Goal: Information Seeking & Learning: Learn about a topic

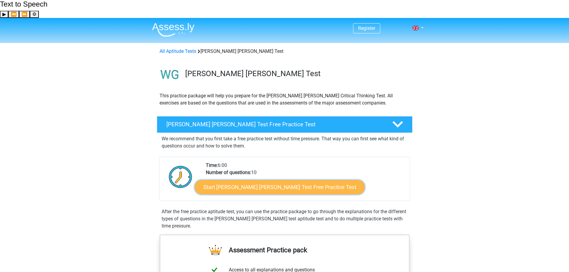
click at [250, 180] on link "Start [PERSON_NAME] [PERSON_NAME] Test Free Practice Test" at bounding box center [280, 187] width 170 height 14
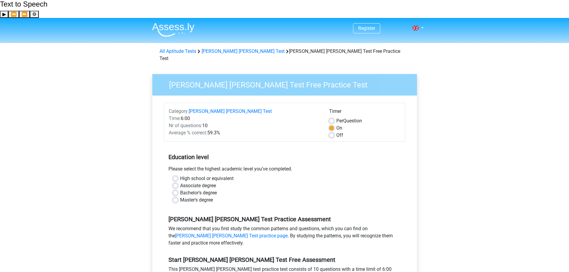
click at [180, 189] on label "Bachelor's degree" at bounding box center [198, 192] width 37 height 7
click at [177, 189] on input "Bachelor's degree" at bounding box center [175, 192] width 5 height 6
radio input "true"
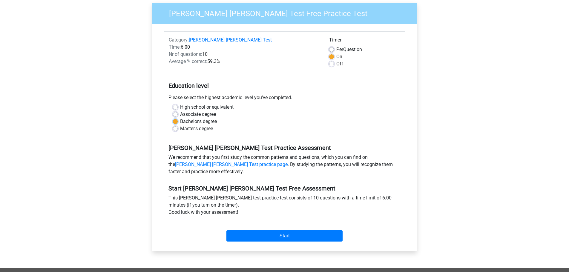
scroll to position [90, 0]
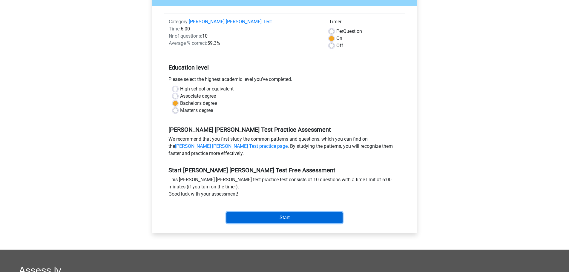
click at [246, 212] on input "Start" at bounding box center [284, 217] width 116 height 11
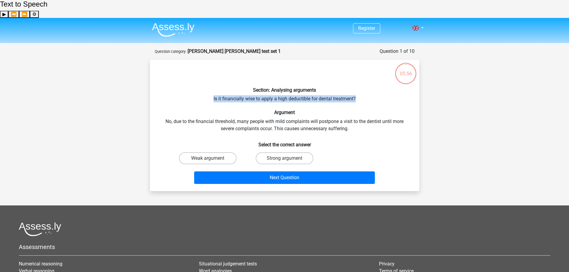
drag, startPoint x: 212, startPoint y: 81, endPoint x: 342, endPoint y: 84, distance: 130.5
click at [351, 83] on div "Section: Analysing arguments Is it financially wise to apply a high deductible …" at bounding box center [284, 125] width 264 height 122
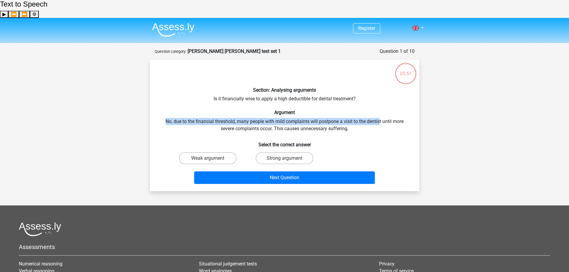
drag, startPoint x: 166, startPoint y: 105, endPoint x: 379, endPoint y: 104, distance: 213.1
click at [379, 104] on div "Section: Analysing arguments Is it financially wise to apply a high deductible …" at bounding box center [284, 125] width 264 height 122
click at [391, 101] on div "Section: Analysing arguments Is it financially wise to apply a high deductible …" at bounding box center [284, 125] width 264 height 122
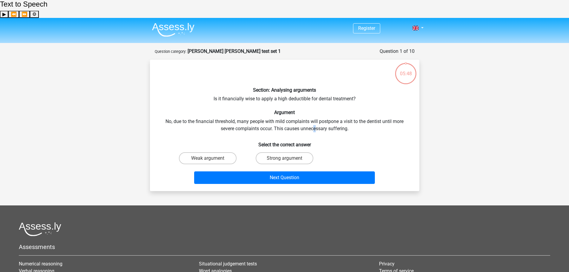
drag, startPoint x: 314, startPoint y: 110, endPoint x: 325, endPoint y: 111, distance: 11.7
click at [317, 110] on div "Section: Analysing arguments Is it financially wise to apply a high deductible …" at bounding box center [284, 125] width 264 height 122
click at [330, 111] on div "Section: Analysing arguments Is it financially wise to apply a high deductible …" at bounding box center [284, 125] width 264 height 122
click at [272, 152] on label "Strong argument" at bounding box center [284, 158] width 58 height 12
click at [284, 158] on input "Strong argument" at bounding box center [286, 160] width 4 height 4
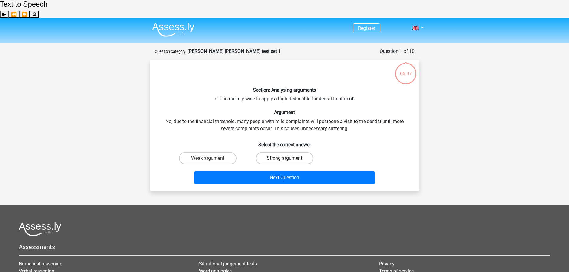
radio input "true"
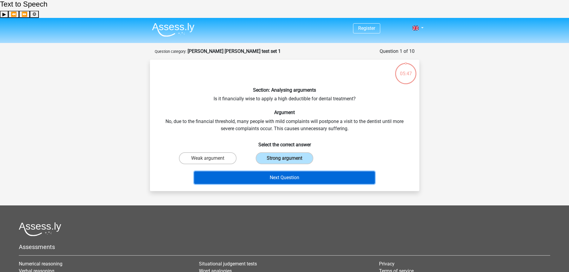
click at [275, 171] on button "Next Question" at bounding box center [284, 177] width 181 height 13
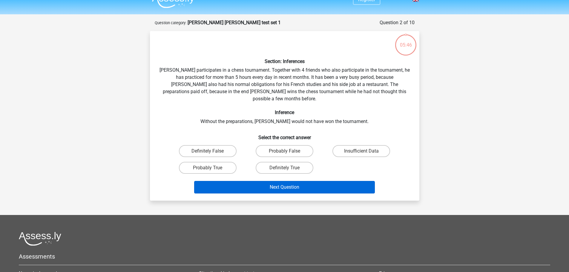
scroll to position [30, 0]
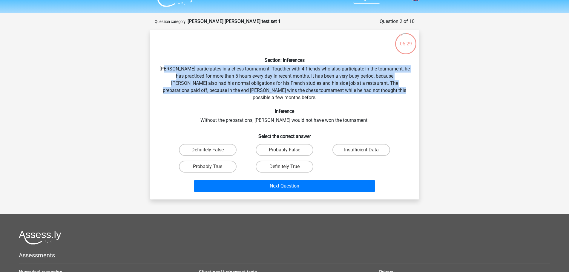
drag, startPoint x: 170, startPoint y: 49, endPoint x: 375, endPoint y: 73, distance: 206.5
click at [375, 73] on div "Section: Inferences Pablo participates in a chess tournament. Together with 4 f…" at bounding box center [284, 115] width 264 height 160
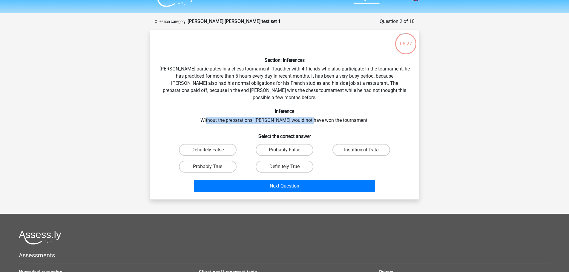
drag, startPoint x: 221, startPoint y: 96, endPoint x: 322, endPoint y: 95, distance: 100.3
click at [321, 95] on div "Section: Inferences Pablo participates in a chess tournament. Together with 4 f…" at bounding box center [284, 115] width 264 height 160
click at [327, 95] on div "Section: Inferences Pablo participates in a chess tournament. Together with 4 f…" at bounding box center [284, 115] width 264 height 160
click at [220, 161] on label "Probably True" at bounding box center [208, 167] width 58 height 12
click at [211, 167] on input "Probably True" at bounding box center [209, 169] width 4 height 4
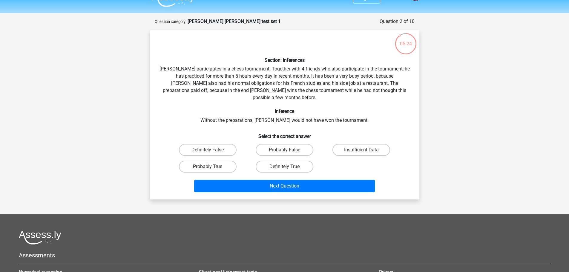
radio input "true"
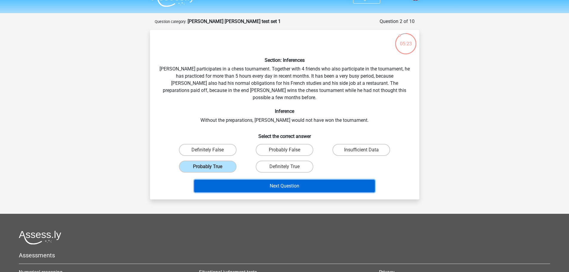
click at [226, 180] on button "Next Question" at bounding box center [284, 186] width 181 height 13
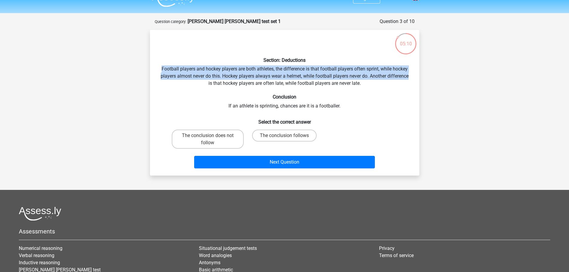
drag, startPoint x: 165, startPoint y: 52, endPoint x: 398, endPoint y: 58, distance: 233.8
click at [410, 58] on div "Section: Deductions Football players and hockey players are both athletes, the …" at bounding box center [284, 103] width 264 height 136
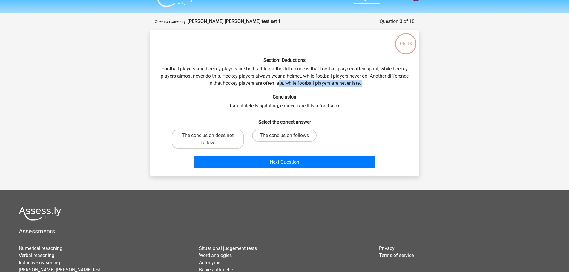
drag, startPoint x: 279, startPoint y: 66, endPoint x: 324, endPoint y: 70, distance: 45.5
click at [324, 70] on div "Section: Deductions Football players and hockey players are both athletes, the …" at bounding box center [284, 103] width 264 height 136
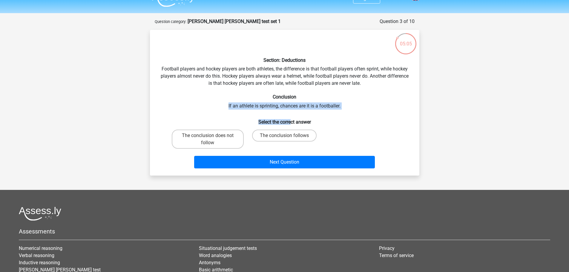
drag, startPoint x: 231, startPoint y: 89, endPoint x: 292, endPoint y: 92, distance: 61.5
click at [291, 92] on div "Section: Deductions Football players and hockey players are both athletes, the …" at bounding box center [284, 103] width 264 height 136
click at [244, 114] on h6 "Select the correct answer" at bounding box center [284, 119] width 250 height 10
click at [264, 130] on label "The conclusion follows" at bounding box center [284, 136] width 64 height 12
click at [284, 136] on input "The conclusion follows" at bounding box center [286, 138] width 4 height 4
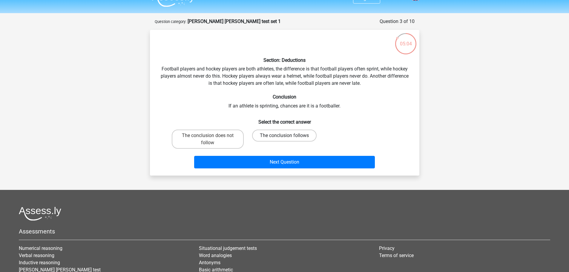
radio input "true"
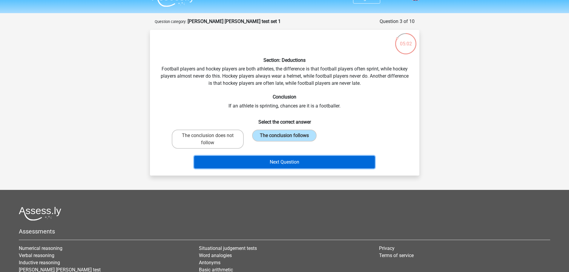
click at [276, 156] on button "Next Question" at bounding box center [284, 162] width 181 height 13
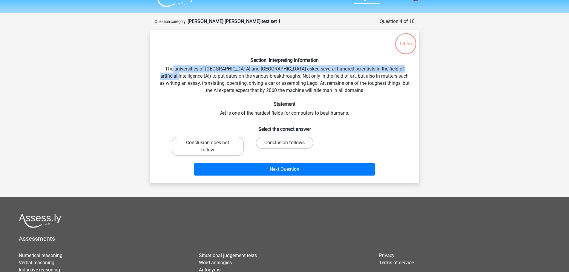
drag, startPoint x: 172, startPoint y: 51, endPoint x: 408, endPoint y: 54, distance: 236.4
click at [408, 54] on div "Section: Interpreting Information The universities of Oxford and Yale asked sev…" at bounding box center [284, 106] width 264 height 143
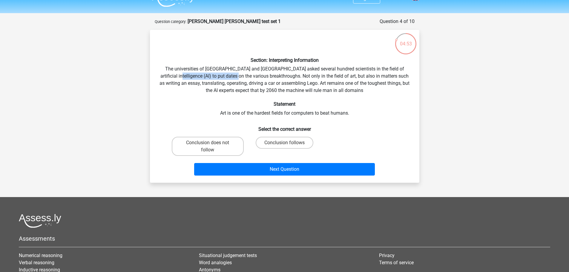
drag, startPoint x: 173, startPoint y: 57, endPoint x: 253, endPoint y: 58, distance: 80.3
click at [238, 58] on div "Section: Interpreting Information The universities of Oxford and Yale asked sev…" at bounding box center [284, 106] width 264 height 143
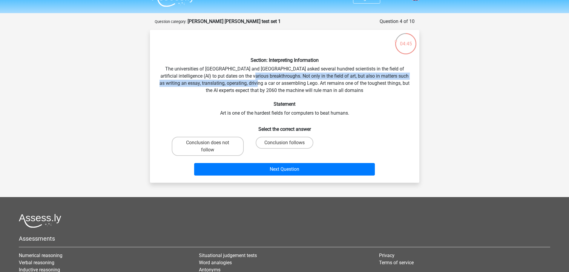
drag, startPoint x: 270, startPoint y: 59, endPoint x: 272, endPoint y: 62, distance: 3.8
click at [272, 62] on div "Section: Interpreting Information The universities of Oxford and Yale asked sev…" at bounding box center [284, 106] width 264 height 143
drag, startPoint x: 272, startPoint y: 63, endPoint x: 287, endPoint y: 64, distance: 15.0
click at [272, 63] on div "Section: Interpreting Information The universities of Oxford and Yale asked sev…" at bounding box center [284, 106] width 264 height 143
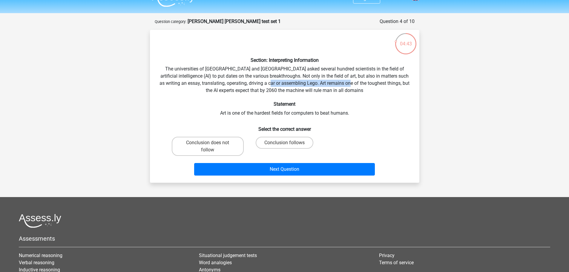
drag, startPoint x: 286, startPoint y: 65, endPoint x: 364, endPoint y: 66, distance: 78.5
click at [364, 66] on div "Section: Interpreting Information The universities of Oxford and Yale asked sev…" at bounding box center [284, 106] width 264 height 143
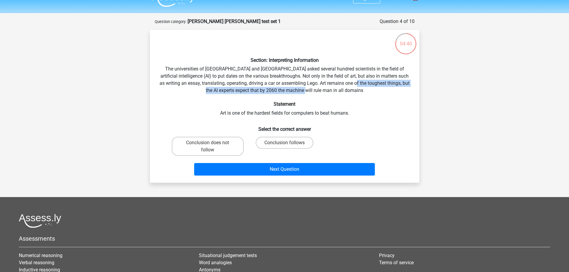
drag, startPoint x: 369, startPoint y: 65, endPoint x: 339, endPoint y: 74, distance: 31.2
click at [339, 74] on div "Section: Interpreting Information The universities of Oxford and Yale asked sev…" at bounding box center [284, 106] width 264 height 143
click at [301, 90] on div "Section: Interpreting Information The universities of Oxford and Yale asked sev…" at bounding box center [284, 106] width 264 height 143
click at [258, 95] on div "Section: Interpreting Information The universities of Oxford and Yale asked sev…" at bounding box center [284, 106] width 264 height 143
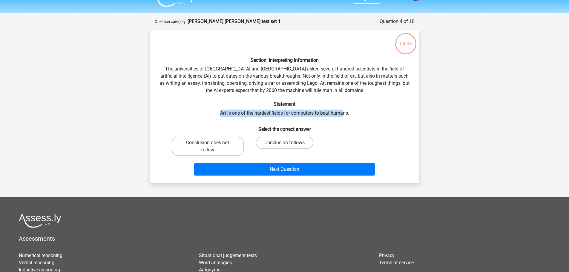
drag, startPoint x: 215, startPoint y: 96, endPoint x: 344, endPoint y: 95, distance: 129.2
click at [344, 95] on div "Section: Interpreting Information The universities of Oxford and Yale asked sev…" at bounding box center [284, 106] width 264 height 143
click at [336, 98] on div "Section: Interpreting Information The universities of Oxford and Yale asked sev…" at bounding box center [284, 106] width 264 height 143
click at [271, 137] on label "Conclusion follows" at bounding box center [284, 143] width 58 height 12
click at [284, 143] on input "Conclusion follows" at bounding box center [286, 145] width 4 height 4
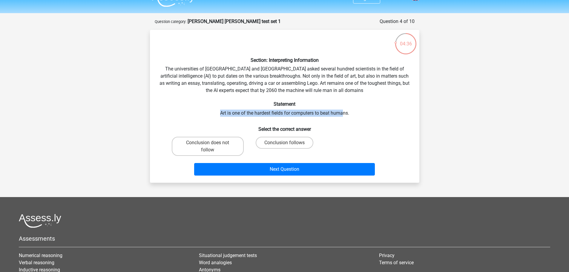
radio input "true"
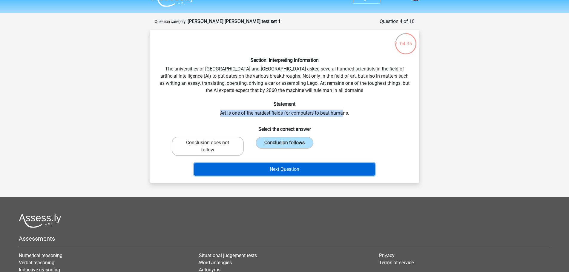
click at [265, 163] on button "Next Question" at bounding box center [284, 169] width 181 height 13
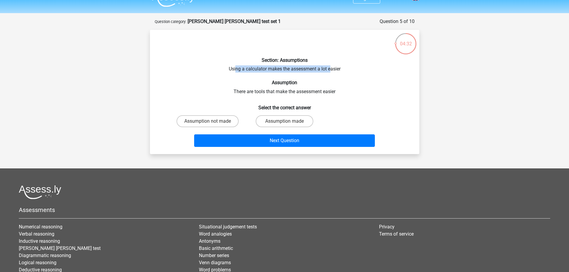
drag, startPoint x: 234, startPoint y: 52, endPoint x: 331, endPoint y: 51, distance: 96.4
click at [331, 51] on div "Section: Assumptions Using a calculator makes the assessment a lot easier Assum…" at bounding box center [284, 92] width 264 height 115
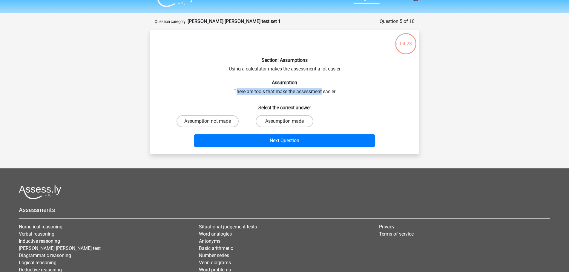
drag, startPoint x: 235, startPoint y: 72, endPoint x: 323, endPoint y: 73, distance: 87.8
click at [322, 73] on div "Section: Assumptions Using a calculator makes the assessment a lot easier Assum…" at bounding box center [284, 92] width 264 height 115
drag, startPoint x: 323, startPoint y: 73, endPoint x: 308, endPoint y: 89, distance: 22.2
click at [323, 73] on div "Section: Assumptions Using a calculator makes the assessment a lot easier Assum…" at bounding box center [284, 92] width 264 height 115
click at [271, 115] on label "Assumption made" at bounding box center [284, 121] width 58 height 12
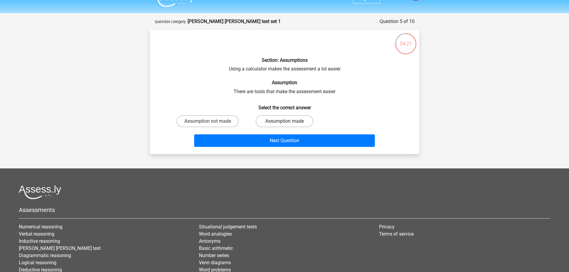
click at [284, 121] on input "Assumption made" at bounding box center [286, 123] width 4 height 4
radio input "true"
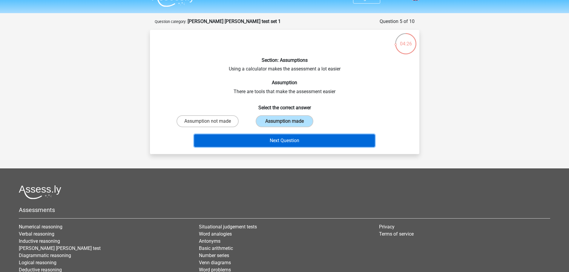
click at [269, 134] on button "Next Question" at bounding box center [284, 140] width 181 height 13
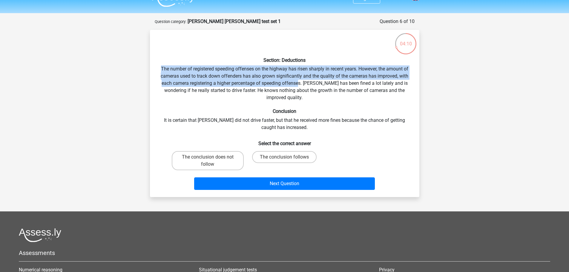
drag, startPoint x: 159, startPoint y: 51, endPoint x: 302, endPoint y: 64, distance: 143.3
click at [301, 64] on div "Section: Deductions The number of registered speeding offenses on the highway h…" at bounding box center [284, 114] width 264 height 158
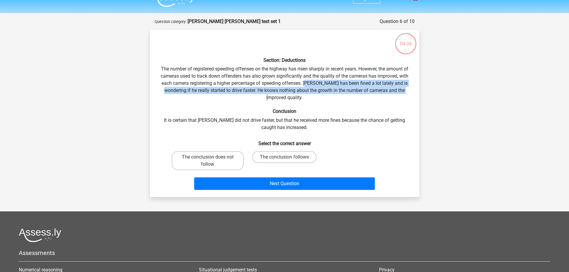
drag, startPoint x: 315, startPoint y: 65, endPoint x: 226, endPoint y: 77, distance: 90.3
click at [226, 77] on div "Section: Deductions The number of registered speeding offenses on the highway h…" at bounding box center [284, 114] width 264 height 158
click at [241, 73] on div "Section: Deductions The number of registered speeding offenses on the highway h…" at bounding box center [284, 114] width 264 height 158
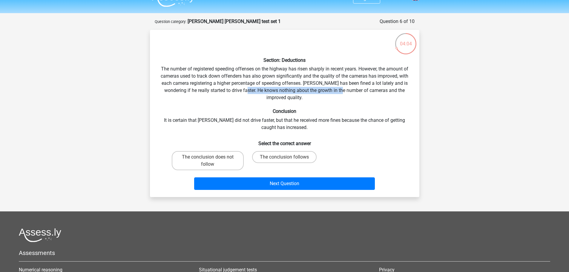
drag, startPoint x: 241, startPoint y: 73, endPoint x: 327, endPoint y: 76, distance: 85.7
click at [327, 76] on div "Section: Deductions The number of registered speeding offenses on the highway h…" at bounding box center [284, 114] width 264 height 158
click at [285, 78] on div "Section: Deductions The number of registered speeding offenses on the highway h…" at bounding box center [284, 114] width 264 height 158
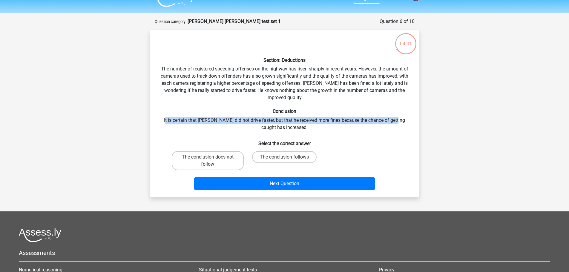
drag, startPoint x: 164, startPoint y: 99, endPoint x: 389, endPoint y: 104, distance: 224.8
click at [392, 102] on div "Section: Deductions The number of registered speeding offenses on the highway h…" at bounding box center [284, 114] width 264 height 158
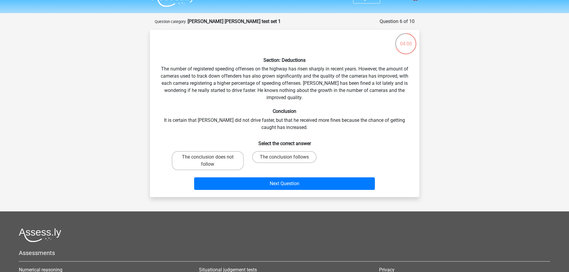
click at [287, 108] on div "Section: Deductions The number of registered speeding offenses on the highway h…" at bounding box center [284, 114] width 264 height 158
click at [217, 151] on label "The conclusion does not follow" at bounding box center [208, 160] width 72 height 19
click at [211, 157] on input "The conclusion does not follow" at bounding box center [209, 159] width 4 height 4
radio input "true"
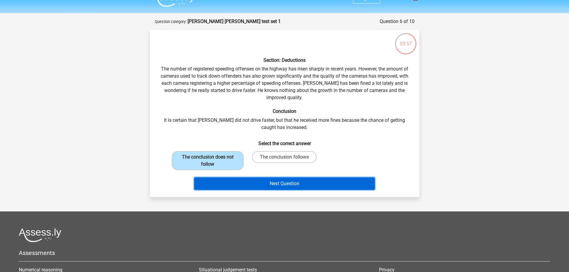
click at [266, 177] on button "Next Question" at bounding box center [284, 183] width 181 height 13
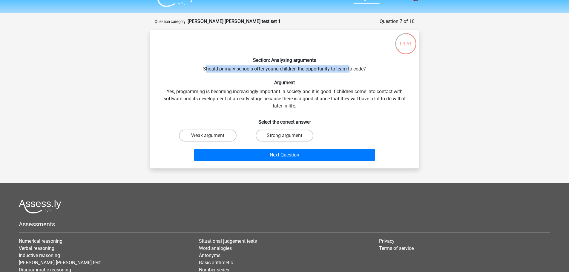
drag, startPoint x: 206, startPoint y: 51, endPoint x: 349, endPoint y: 50, distance: 143.6
click at [349, 50] on div "Section: Analysing arguments Should primary schools offer young children the op…" at bounding box center [284, 99] width 264 height 129
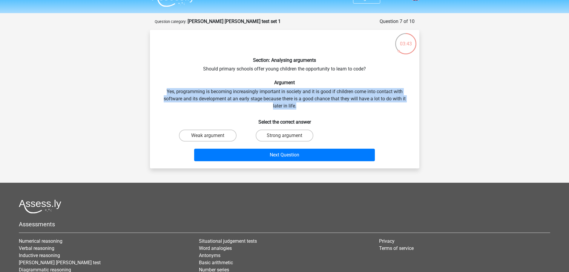
drag, startPoint x: 166, startPoint y: 73, endPoint x: 303, endPoint y: 91, distance: 138.8
click at [303, 91] on div "Section: Analysing arguments Should primary schools offer young children the op…" at bounding box center [284, 99] width 264 height 129
click at [269, 130] on label "Strong argument" at bounding box center [284, 136] width 58 height 12
click at [284, 136] on input "Strong argument" at bounding box center [286, 138] width 4 height 4
radio input "true"
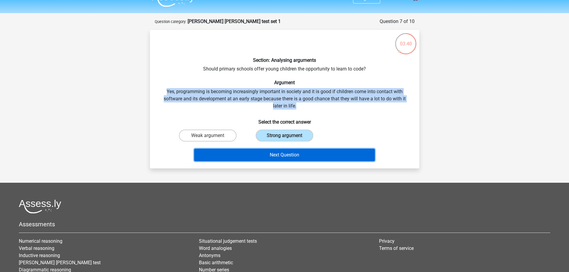
click at [291, 149] on button "Next Question" at bounding box center [284, 155] width 181 height 13
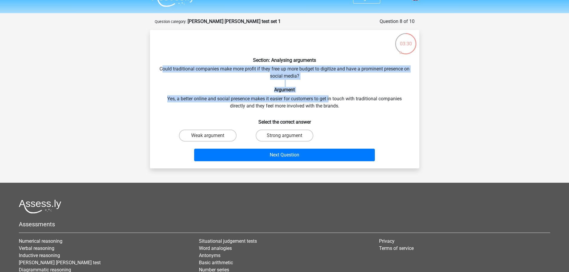
drag, startPoint x: 164, startPoint y: 51, endPoint x: 328, endPoint y: 85, distance: 167.1
click at [328, 83] on div "Section: Analysing arguments Could traditional companies make more profit if th…" at bounding box center [284, 99] width 264 height 129
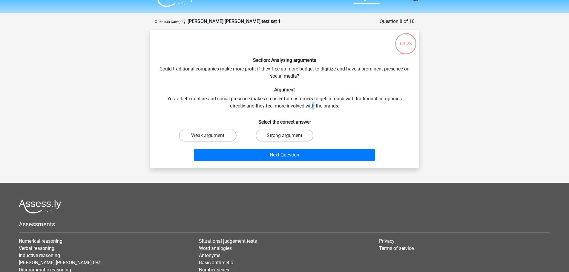
click at [312, 90] on div "Section: Analysing arguments Could traditional companies make more profit if th…" at bounding box center [284, 99] width 264 height 129
click at [272, 130] on label "Strong argument" at bounding box center [284, 136] width 58 height 12
click at [284, 136] on input "Strong argument" at bounding box center [286, 138] width 4 height 4
radio input "true"
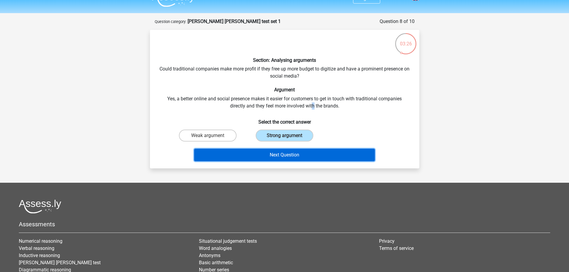
click at [258, 149] on button "Next Question" at bounding box center [284, 155] width 181 height 13
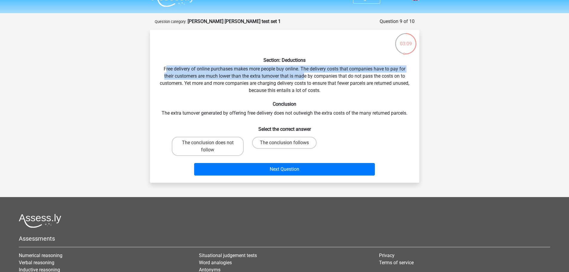
drag, startPoint x: 164, startPoint y: 48, endPoint x: 305, endPoint y: 57, distance: 141.2
click at [304, 58] on div "Section: Deductions Free delivery of online purchases makes more people buy onl…" at bounding box center [284, 106] width 264 height 143
click at [305, 57] on div "Section: Deductions Free delivery of online purchases makes more people buy onl…" at bounding box center [284, 106] width 264 height 143
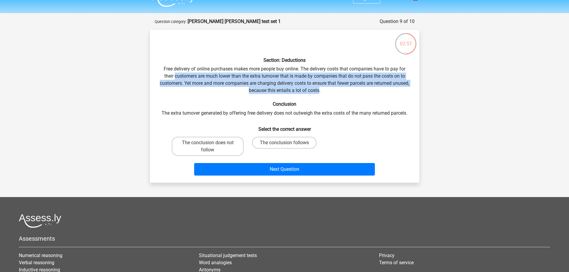
drag, startPoint x: 174, startPoint y: 58, endPoint x: 327, endPoint y: 76, distance: 154.7
click at [327, 76] on div "Section: Deductions Free delivery of online purchases makes more people buy onl…" at bounding box center [284, 106] width 264 height 143
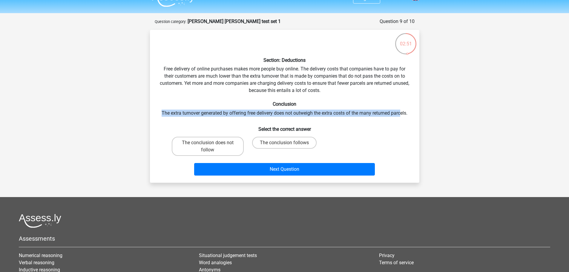
drag, startPoint x: 161, startPoint y: 92, endPoint x: 402, endPoint y: 96, distance: 241.2
click at [402, 96] on div "Section: Deductions Free delivery of online purchases makes more people buy onl…" at bounding box center [284, 106] width 264 height 143
drag, startPoint x: 402, startPoint y: 96, endPoint x: 326, endPoint y: 111, distance: 77.3
click at [401, 96] on div "Section: Deductions Free delivery of online purchases makes more people buy onl…" at bounding box center [284, 106] width 264 height 143
click at [250, 97] on div "Section: Deductions Free delivery of online purchases makes more people buy onl…" at bounding box center [284, 106] width 264 height 143
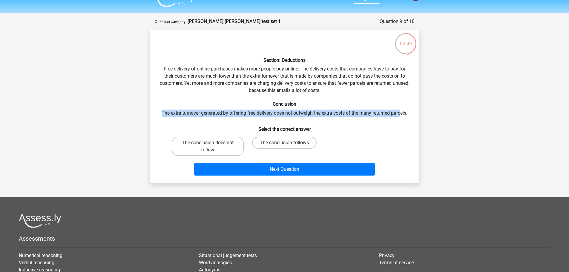
drag, startPoint x: 273, startPoint y: 124, endPoint x: 280, endPoint y: 144, distance: 20.1
click at [274, 137] on label "The conclusion follows" at bounding box center [284, 143] width 64 height 12
click at [284, 143] on input "The conclusion follows" at bounding box center [286, 145] width 4 height 4
radio input "true"
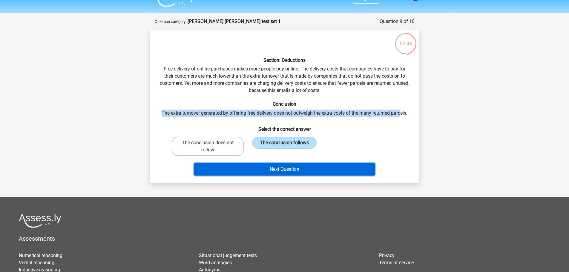
click at [281, 163] on button "Next Question" at bounding box center [284, 169] width 181 height 13
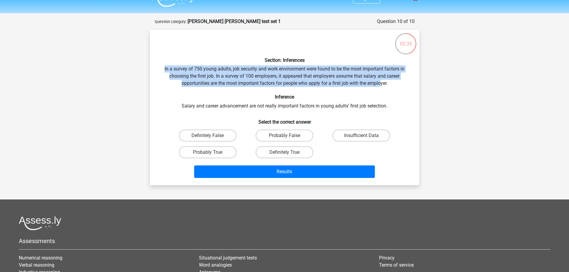
drag, startPoint x: 162, startPoint y: 51, endPoint x: 380, endPoint y: 66, distance: 219.0
click at [380, 66] on div "Section: Inferences In a survey of 750 young adults, job security and work envi…" at bounding box center [284, 108] width 264 height 146
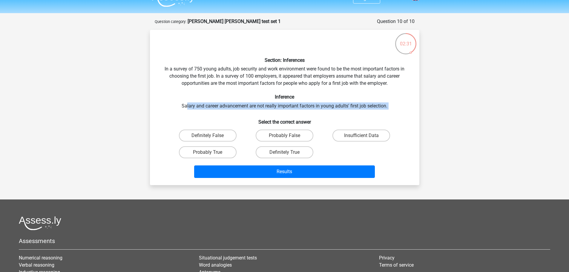
drag, startPoint x: 190, startPoint y: 92, endPoint x: 186, endPoint y: 87, distance: 6.3
click at [186, 87] on div "Section: Inferences In a survey of 750 young adults, job security and work envi…" at bounding box center [284, 108] width 264 height 146
drag, startPoint x: 186, startPoint y: 87, endPoint x: 356, endPoint y: 89, distance: 170.1
click at [367, 86] on div "Section: Inferences In a survey of 750 young adults, job security and work envi…" at bounding box center [284, 108] width 264 height 146
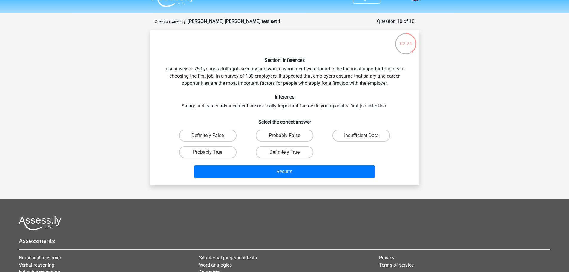
click at [213, 114] on h6 "Select the correct answer" at bounding box center [284, 119] width 250 height 10
click at [345, 130] on label "Insufficient Data" at bounding box center [361, 136] width 58 height 12
click at [361, 136] on input "Insufficient Data" at bounding box center [363, 138] width 4 height 4
radio input "true"
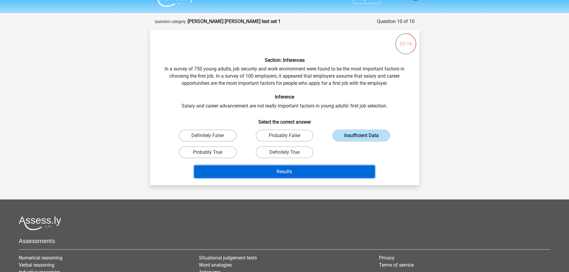
click at [296, 165] on button "Results" at bounding box center [284, 171] width 181 height 13
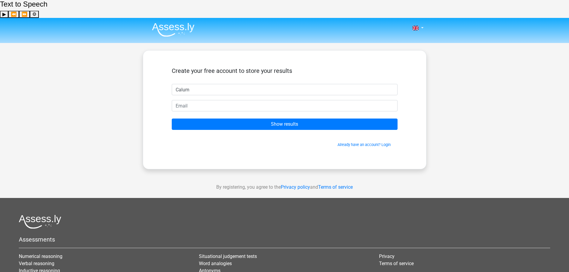
type input "Calum"
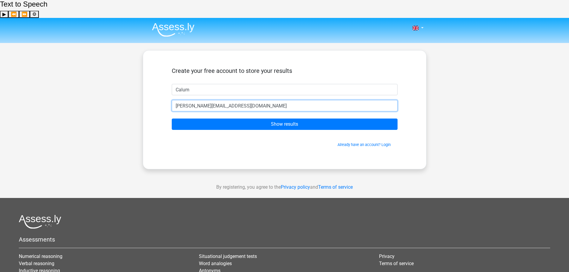
type input "scott.calum04@gmail.com"
click at [172, 118] on input "Show results" at bounding box center [285, 123] width 226 height 11
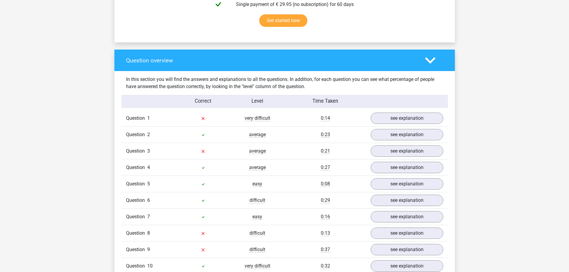
scroll to position [418, 0]
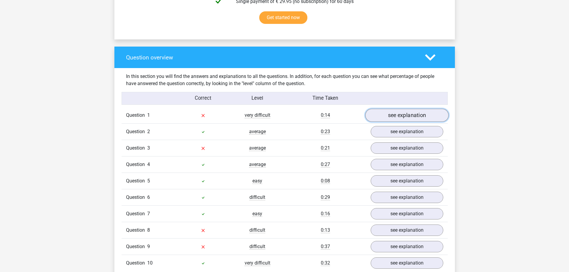
click at [397, 109] on link "see explanation" at bounding box center [406, 115] width 83 height 13
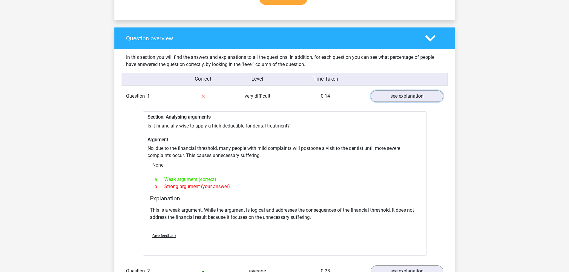
scroll to position [448, 0]
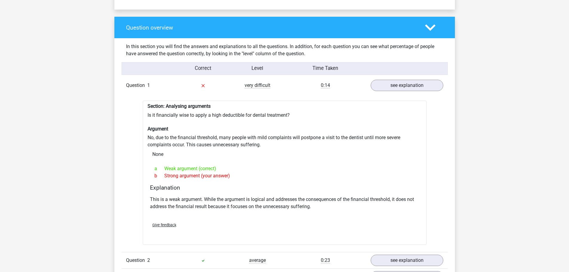
click at [167, 101] on div "Section: Analysing arguments Is it financially wise to apply a high deductible …" at bounding box center [285, 173] width 284 height 144
click at [383, 79] on link "see explanation" at bounding box center [406, 85] width 83 height 13
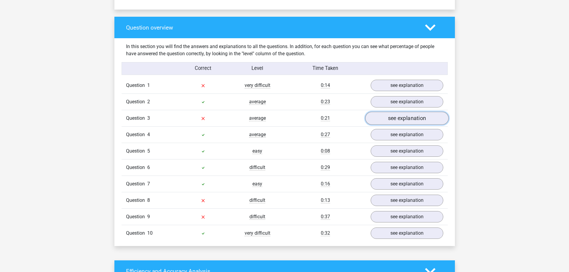
click at [388, 112] on link "see explanation" at bounding box center [406, 118] width 83 height 13
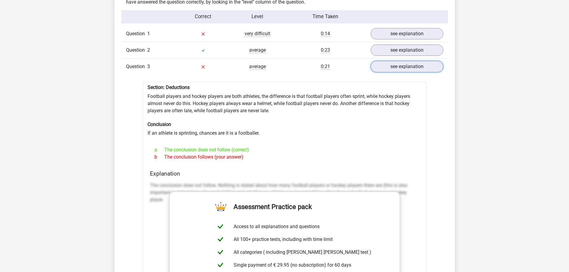
scroll to position [507, 0]
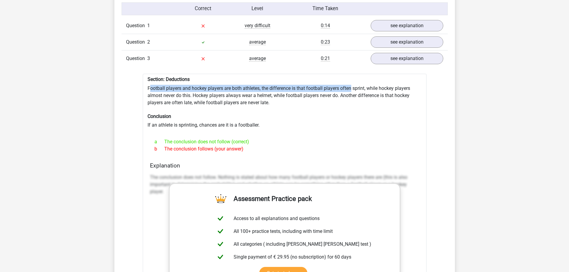
drag, startPoint x: 149, startPoint y: 65, endPoint x: 351, endPoint y: 68, distance: 202.1
click at [351, 74] on div "Section: Deductions Football players and hockey players are both athletes, the …" at bounding box center [285, 226] width 284 height 304
click at [274, 85] on div "Section: Deductions Football players and hockey players are both athletes, the …" at bounding box center [285, 226] width 284 height 304
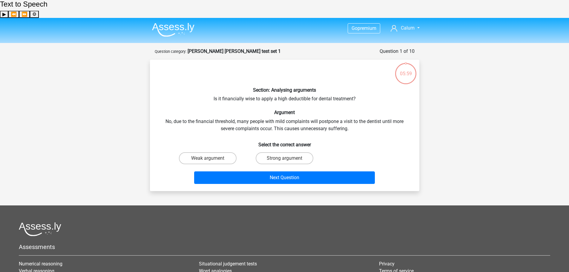
scroll to position [30, 0]
